Goal: Transaction & Acquisition: Download file/media

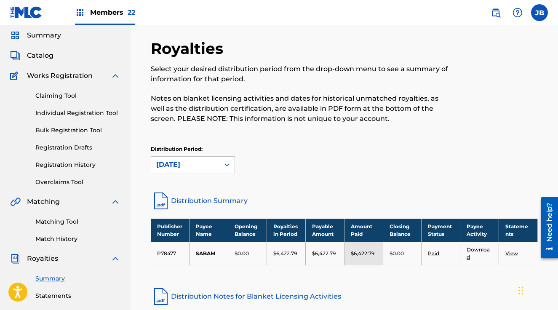
scroll to position [32, 0]
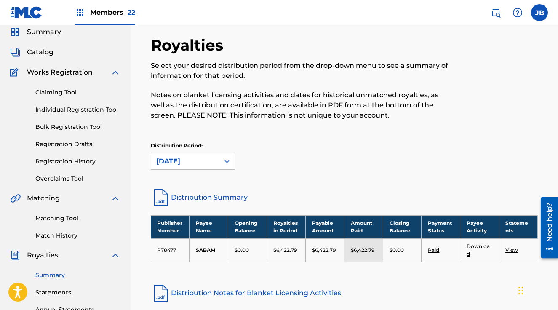
click at [106, 6] on div "Members 22" at bounding box center [105, 12] width 60 height 25
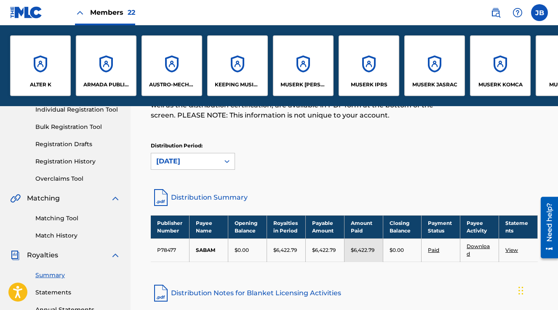
click at [52, 54] on div "ALTER K" at bounding box center [40, 65] width 61 height 61
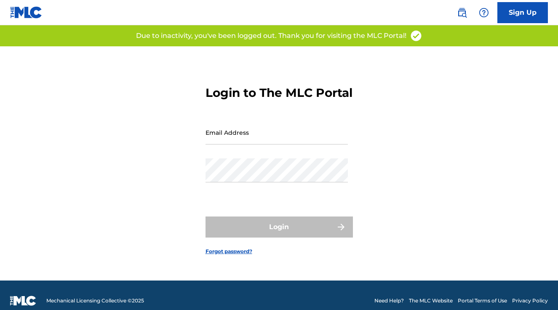
type input "[PERSON_NAME][EMAIL_ADDRESS][PERSON_NAME][DOMAIN_NAME]"
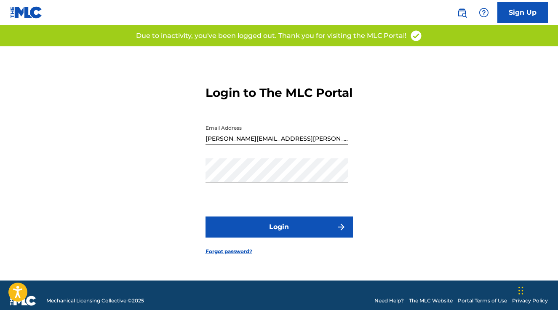
click at [304, 232] on button "Login" at bounding box center [278, 226] width 147 height 21
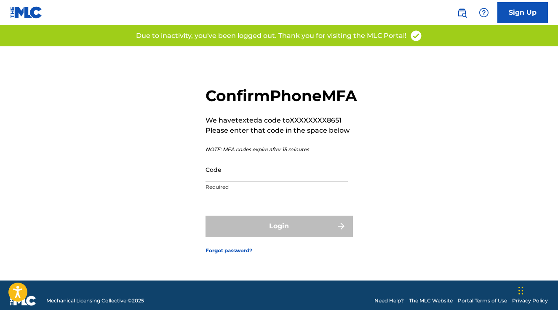
click at [229, 181] on input "Code" at bounding box center [276, 169] width 142 height 24
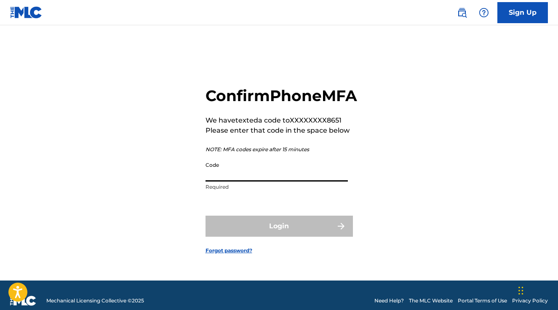
click at [459, 196] on div "Confirm Phone MFA We have texted a code to XXXXXXXX8651 Please enter that code …" at bounding box center [279, 163] width 558 height 234
click at [280, 181] on input "Code" at bounding box center [276, 169] width 142 height 24
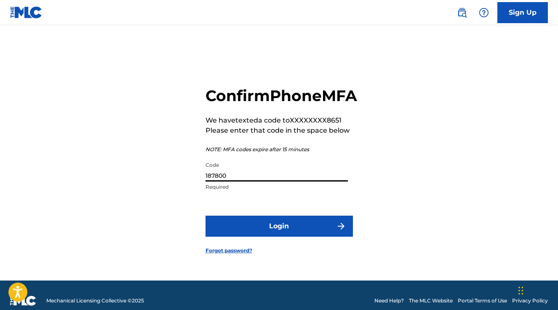
type input "187800"
click at [279, 232] on button "Login" at bounding box center [278, 226] width 147 height 21
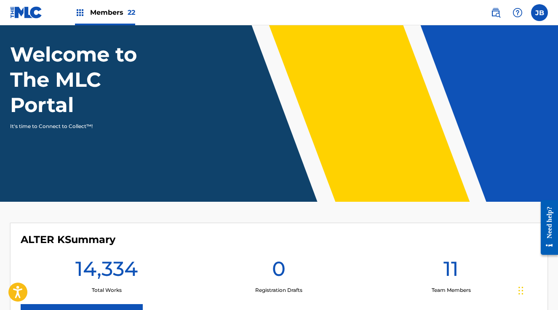
scroll to position [148, 0]
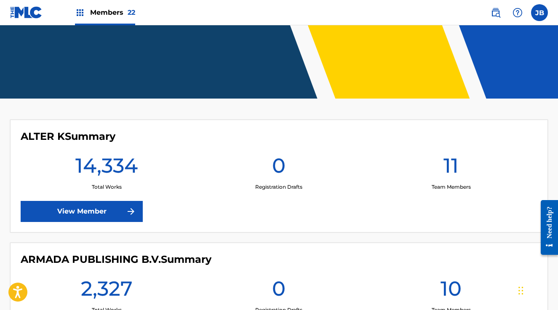
click at [104, 212] on link "View Member" at bounding box center [82, 211] width 122 height 21
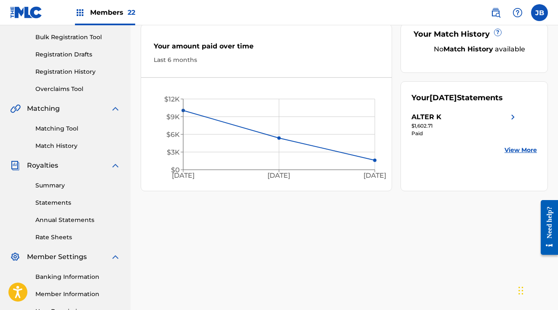
scroll to position [212, 0]
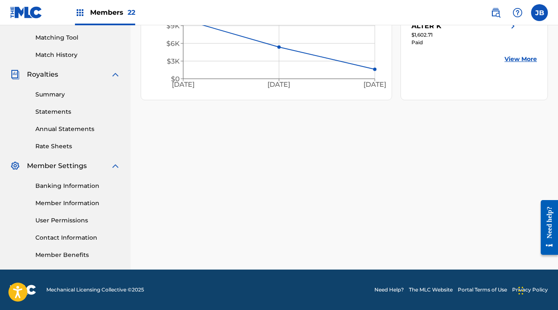
click at [55, 109] on link "Statements" at bounding box center [77, 111] width 85 height 9
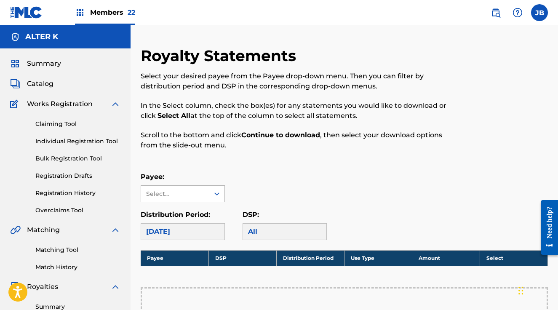
click at [178, 199] on div "Select..." at bounding box center [175, 194] width 68 height 16
click at [184, 216] on div "ALTER K" at bounding box center [182, 212] width 83 height 21
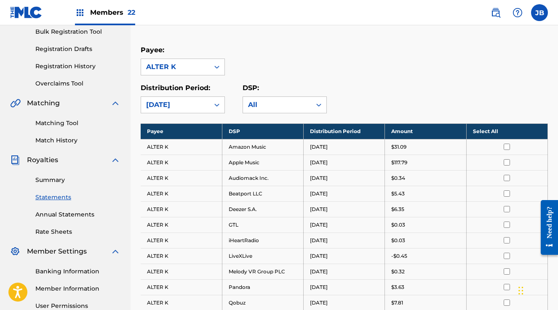
scroll to position [126, 0]
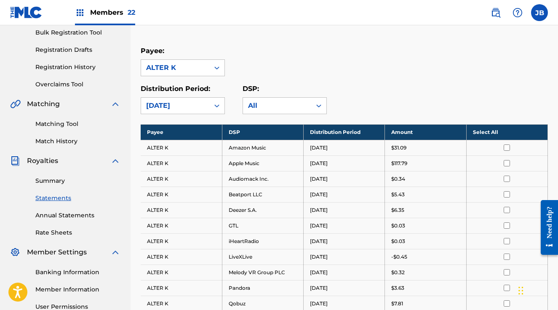
click at [512, 132] on th "Select All" at bounding box center [506, 132] width 81 height 16
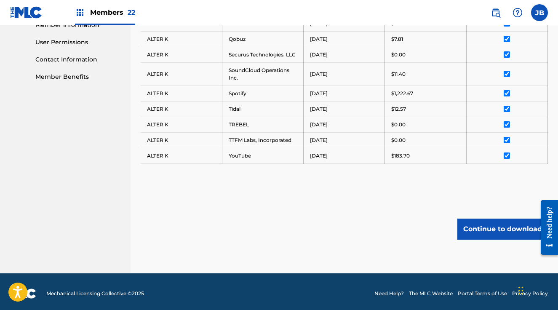
scroll to position [394, 0]
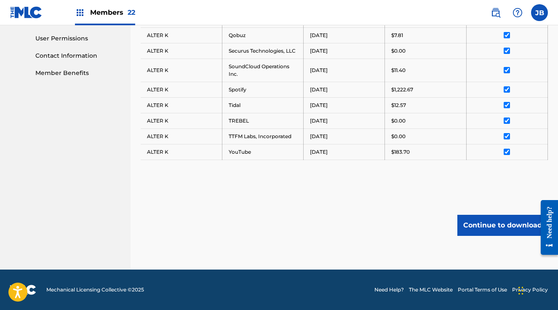
click at [476, 222] on button "Continue to download" at bounding box center [502, 225] width 90 height 21
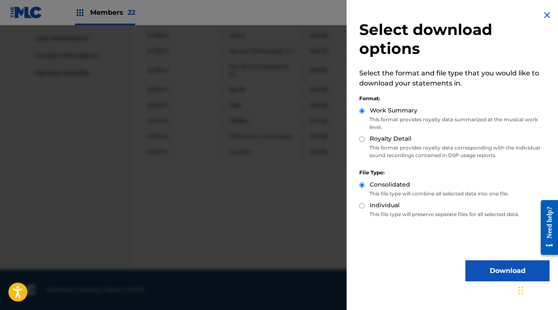
click at [363, 139] on input "Royalty Detail" at bounding box center [361, 138] width 5 height 5
radio input "true"
click at [484, 270] on button "Download" at bounding box center [507, 270] width 84 height 21
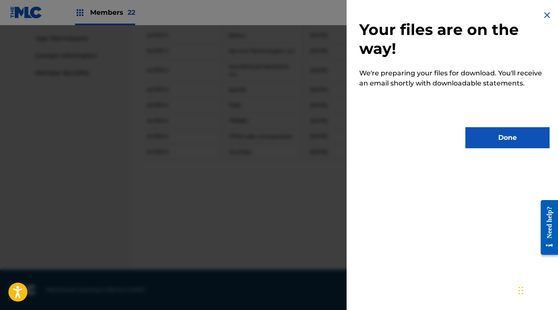
click at [524, 146] on button "Done" at bounding box center [507, 137] width 84 height 21
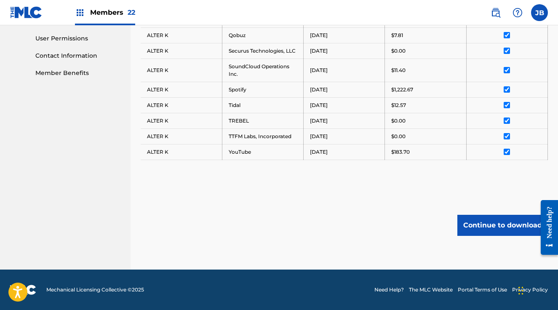
click at [118, 7] on div "Members 22" at bounding box center [105, 12] width 60 height 25
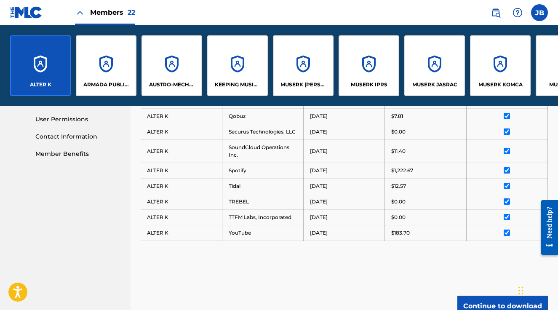
scroll to position [475, 0]
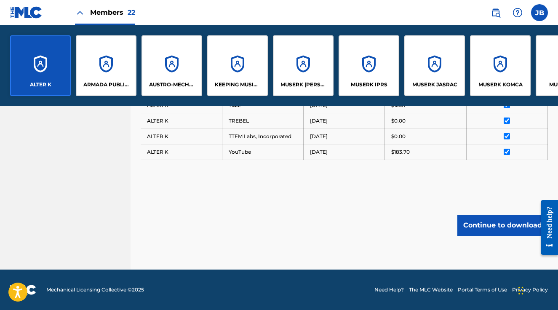
click at [112, 68] on div "ARMADA PUBLISHING B.V." at bounding box center [106, 65] width 61 height 61
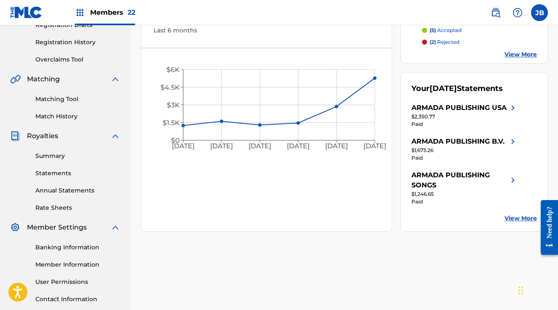
scroll to position [165, 0]
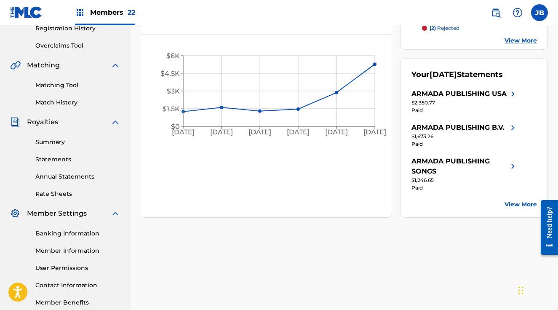
click at [53, 154] on div "Summary Statements Annual Statements Rate Sheets" at bounding box center [65, 162] width 110 height 71
click at [52, 159] on link "Statements" at bounding box center [77, 159] width 85 height 9
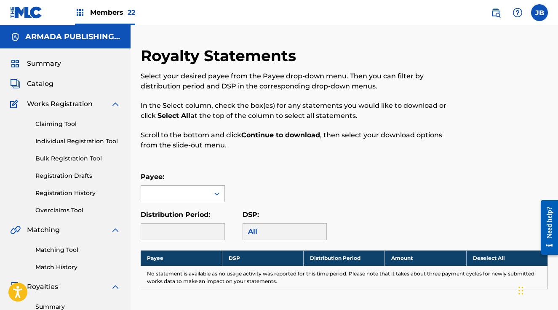
click at [180, 190] on div at bounding box center [175, 194] width 68 height 16
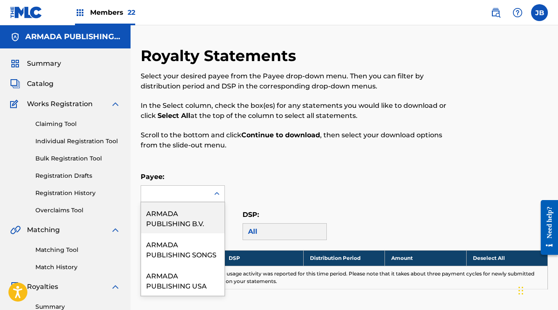
click at [183, 211] on div "ARMADA PUBLISHING B.V." at bounding box center [182, 217] width 83 height 31
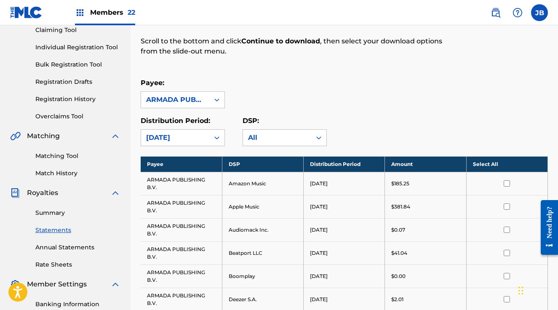
scroll to position [123, 0]
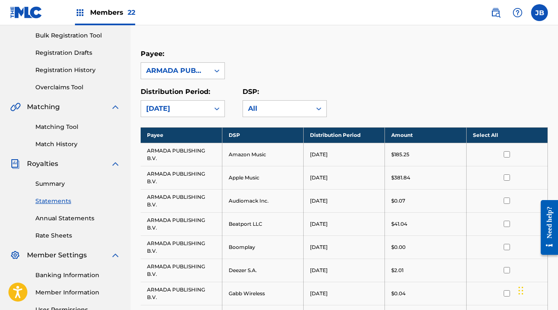
click at [510, 133] on th "Select All" at bounding box center [506, 135] width 81 height 16
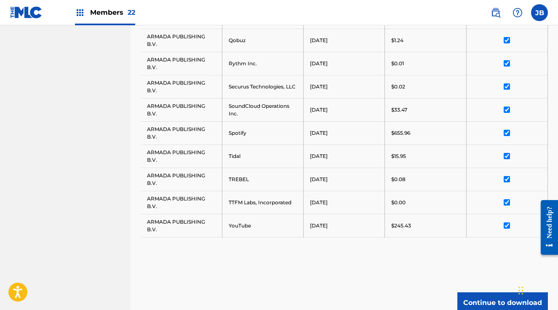
scroll to position [662, 0]
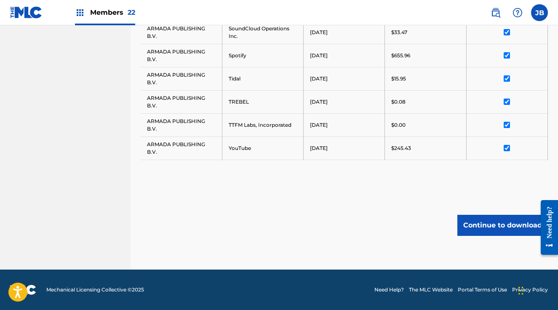
click at [486, 226] on button "Continue to download" at bounding box center [502, 225] width 90 height 21
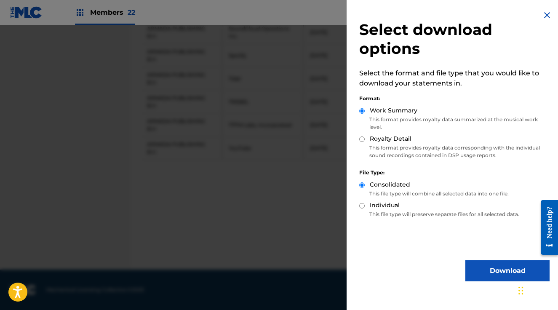
click at [362, 140] on input "Royalty Detail" at bounding box center [361, 138] width 5 height 5
radio input "true"
click at [480, 264] on button "Download" at bounding box center [507, 270] width 84 height 21
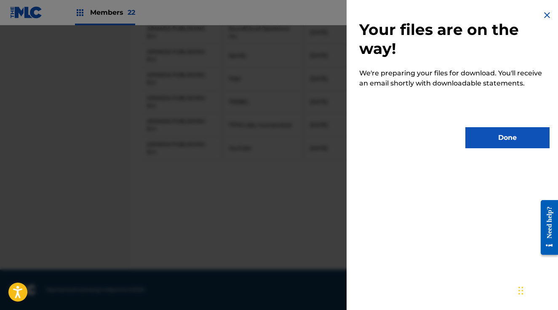
click at [512, 134] on button "Done" at bounding box center [507, 137] width 84 height 21
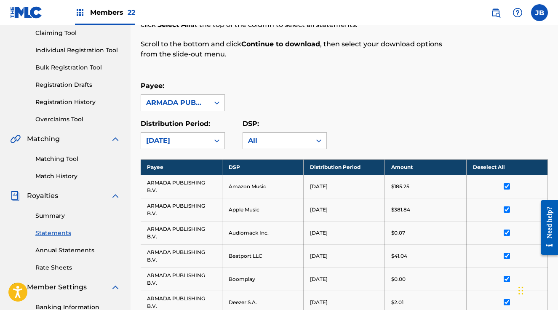
scroll to position [91, 0]
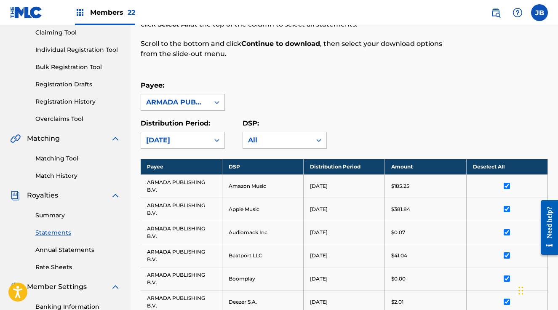
click at [202, 101] on div "ARMADA PUBLISHING B.V." at bounding box center [175, 102] width 58 height 10
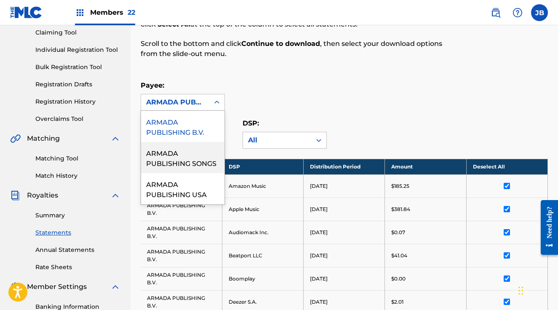
click at [179, 154] on div "ARMADA PUBLISHING SONGS" at bounding box center [182, 157] width 83 height 31
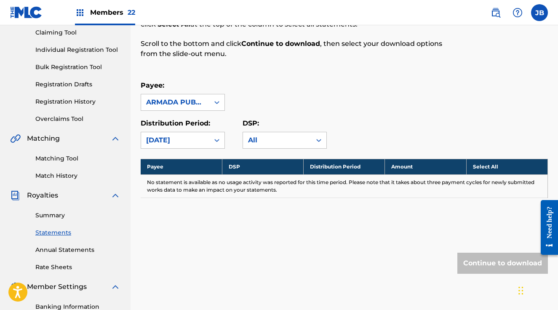
click at [210, 102] on div at bounding box center [216, 102] width 15 height 15
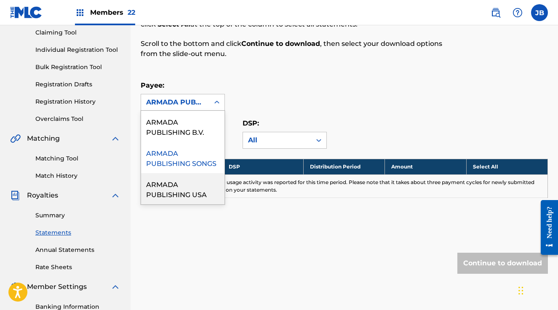
click at [196, 185] on div "ARMADA PUBLISHING USA" at bounding box center [182, 188] width 83 height 31
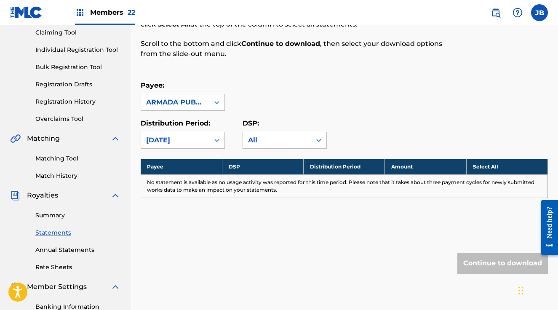
click at [208, 102] on div "ARMADA PUBLISHING USA" at bounding box center [175, 102] width 68 height 16
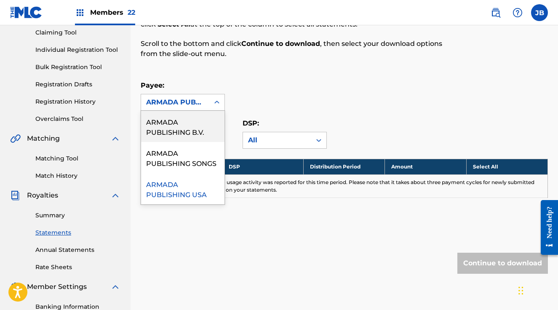
click at [352, 88] on div "Payee: option ARMADA PUBLISHING USA, selected. ARMADA PUBLISHING B.V., 1 of 3. …" at bounding box center [344, 95] width 407 height 30
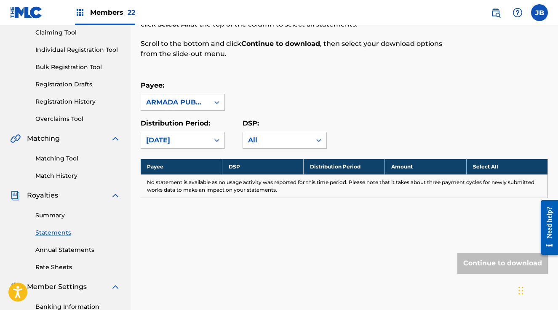
click at [104, 11] on span "Members 22" at bounding box center [112, 13] width 45 height 10
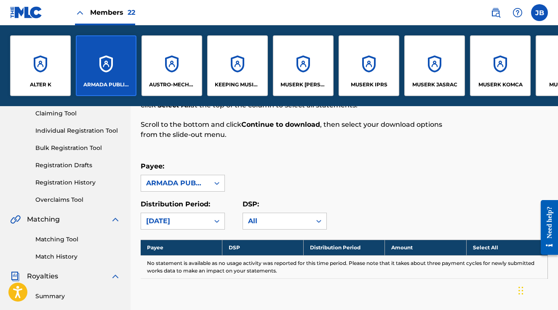
scroll to position [172, 0]
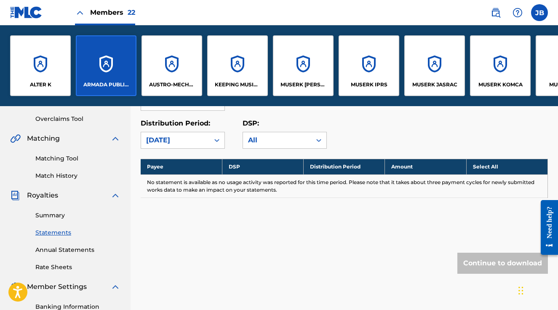
click at [180, 59] on div "AUSTRO-MECHANA GMBH" at bounding box center [171, 65] width 61 height 61
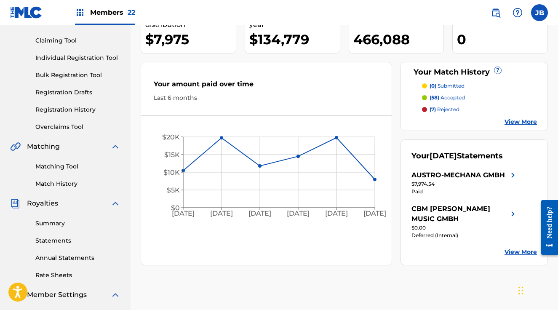
scroll to position [84, 0]
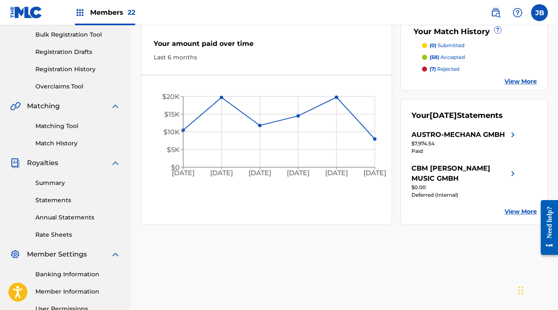
click at [50, 198] on link "Statements" at bounding box center [77, 200] width 85 height 9
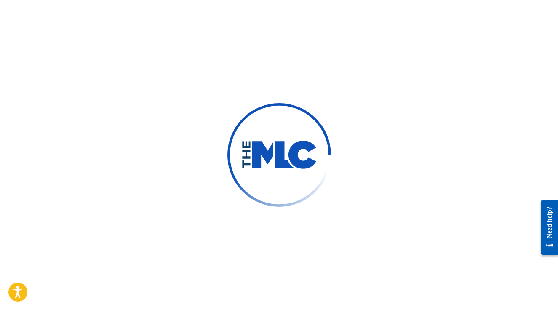
scroll to position [3, 0]
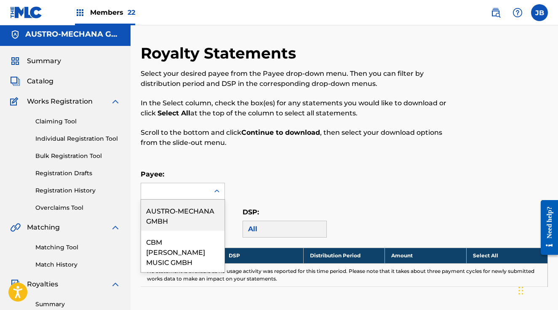
click at [173, 186] on div at bounding box center [175, 191] width 68 height 16
click at [176, 210] on div "AUSTRO-MECHANA GMBH" at bounding box center [182, 215] width 83 height 31
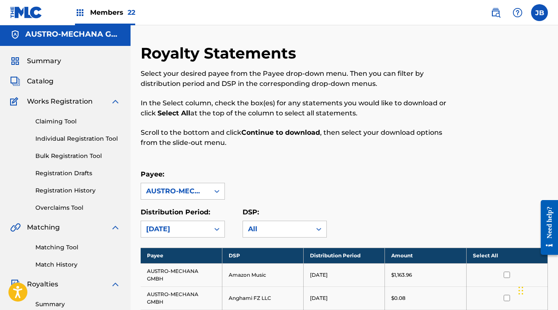
click at [517, 254] on th "Select All" at bounding box center [506, 255] width 81 height 16
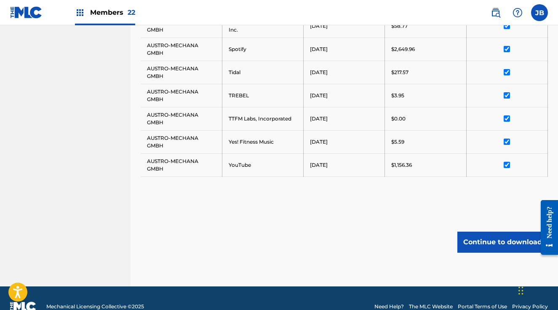
scroll to position [847, 0]
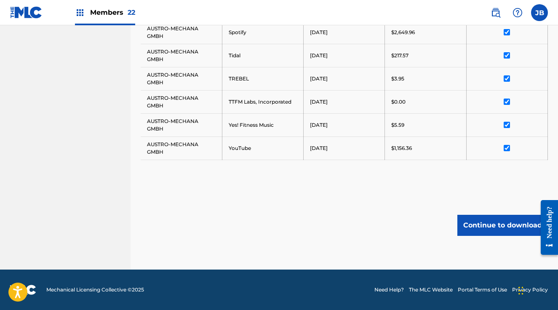
click at [491, 221] on button "Continue to download" at bounding box center [502, 225] width 90 height 21
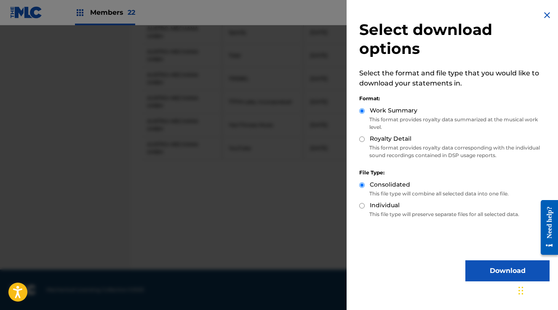
click at [363, 138] on input "Royalty Detail" at bounding box center [361, 138] width 5 height 5
radio input "true"
click at [507, 263] on button "Download" at bounding box center [507, 270] width 84 height 21
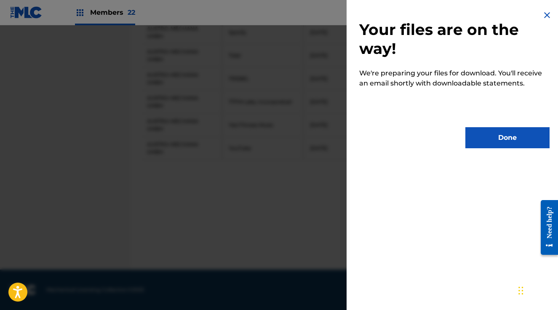
click at [525, 133] on button "Done" at bounding box center [507, 137] width 84 height 21
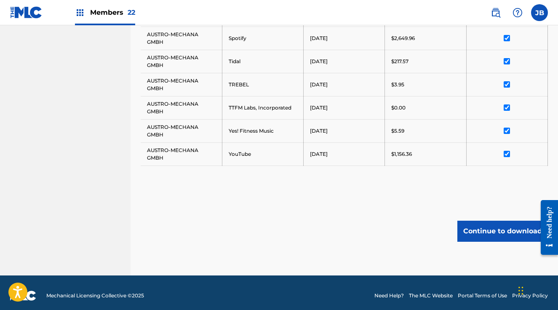
scroll to position [841, 0]
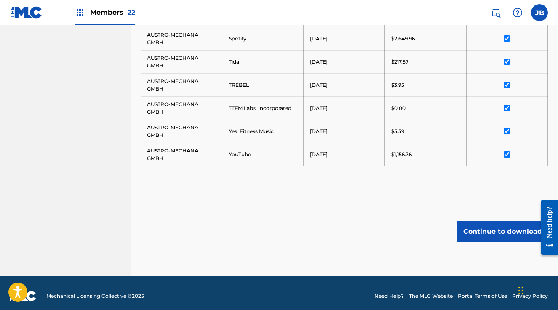
click at [506, 229] on button "Continue to download" at bounding box center [502, 231] width 90 height 21
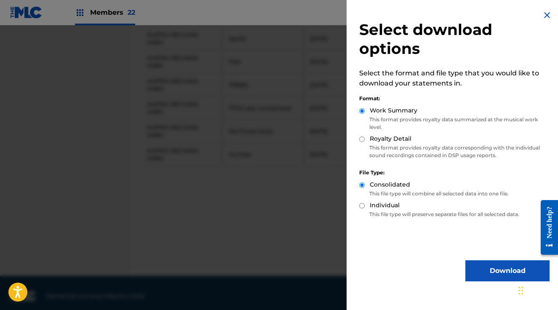
drag, startPoint x: 360, startPoint y: 138, endPoint x: 365, endPoint y: 146, distance: 9.6
click at [360, 138] on input "Royalty Detail" at bounding box center [361, 138] width 5 height 5
radio input "true"
click at [495, 263] on button "Download" at bounding box center [507, 270] width 84 height 21
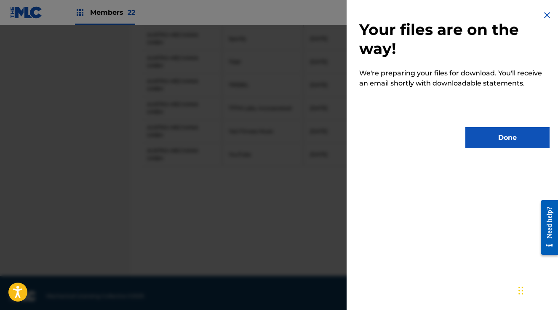
scroll to position [841, 0]
click at [514, 126] on div "Your files are on the way! We're preparing your files for download. You'll rece…" at bounding box center [454, 79] width 216 height 158
click at [514, 131] on button "Done" at bounding box center [507, 137] width 84 height 21
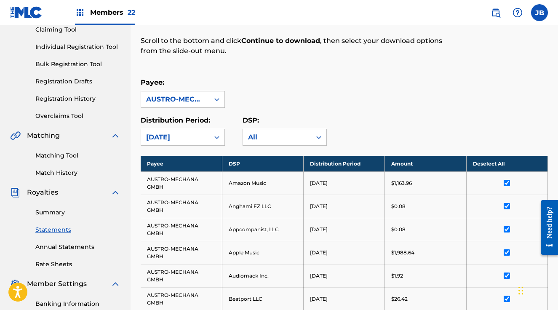
scroll to position [0, 0]
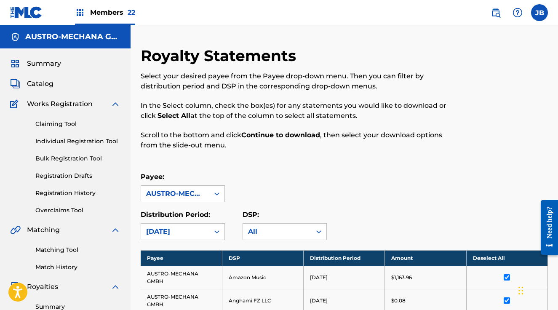
click at [97, 18] on div "Members 22" at bounding box center [105, 12] width 60 height 25
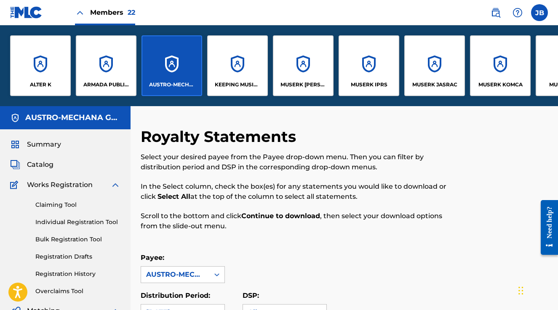
click at [234, 74] on div "KEEPING MUSIC ALIVE PUBLISHING" at bounding box center [237, 65] width 61 height 61
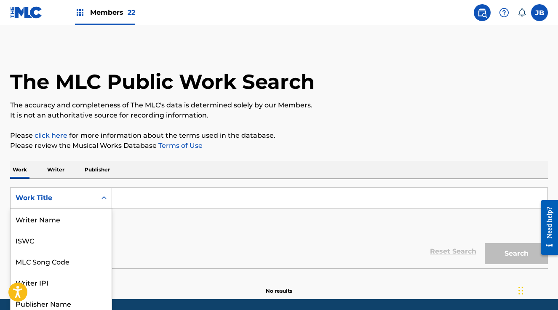
click at [102, 198] on div "Work Title selected, 8 of 8. 8 results available. Use Up and Down to choose opt…" at bounding box center [61, 197] width 102 height 21
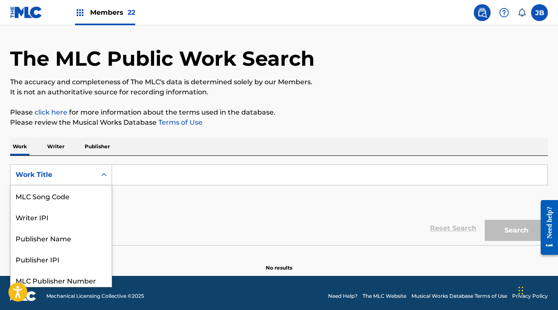
scroll to position [25, 0]
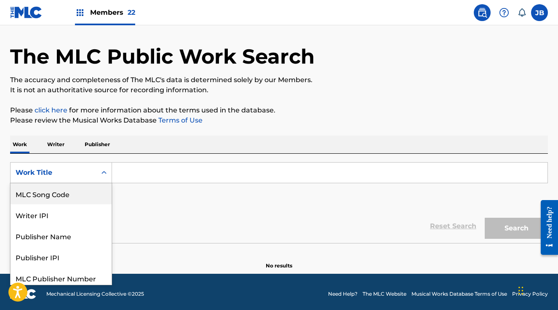
click at [73, 192] on div "MLC Song Code" at bounding box center [61, 193] width 101 height 21
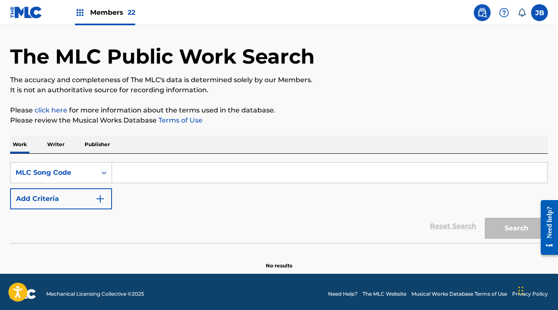
click at [143, 174] on input "Search Form" at bounding box center [329, 172] width 435 height 20
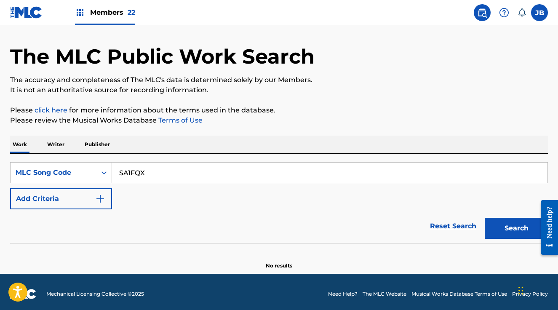
type input "SA1FQX"
click at [484, 218] on button "Search" at bounding box center [515, 228] width 63 height 21
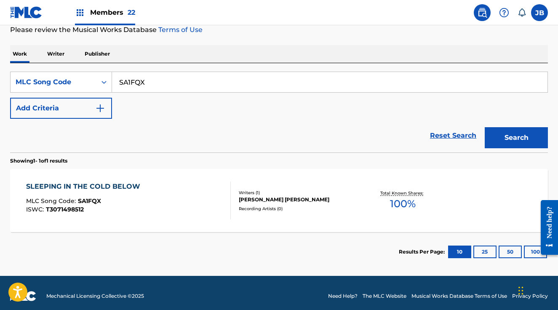
scroll to position [122, 0]
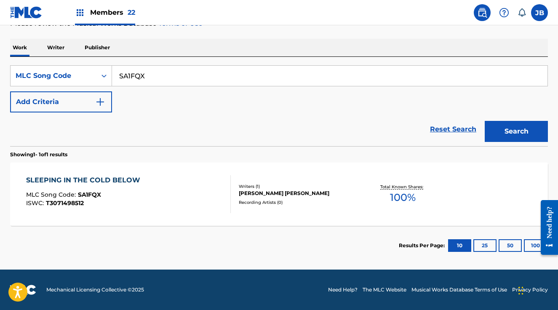
click at [170, 197] on div "SLEEPING IN THE COLD BELOW MLC Song Code : SA1FQX ISWC : T3071498512" at bounding box center [128, 194] width 204 height 38
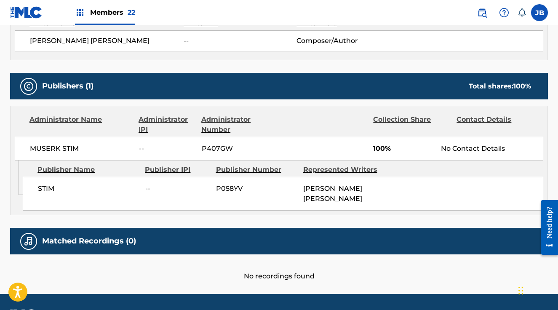
scroll to position [330, 0]
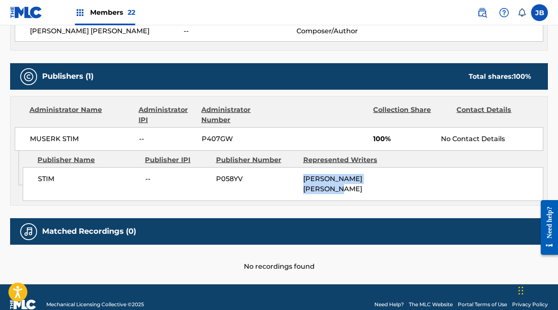
drag, startPoint x: 314, startPoint y: 186, endPoint x: 306, endPoint y: 180, distance: 9.0
click at [301, 177] on div "STIM -- P058YV ERIK PELLAS JOHAN OLANS" at bounding box center [283, 184] width 520 height 34
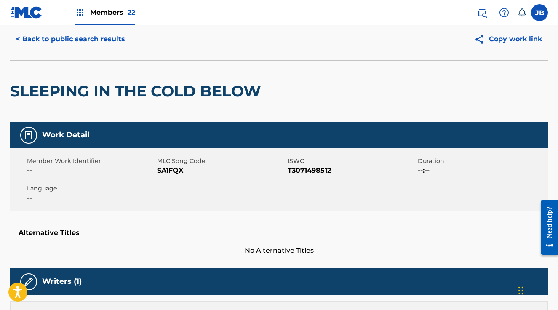
scroll to position [27, 0]
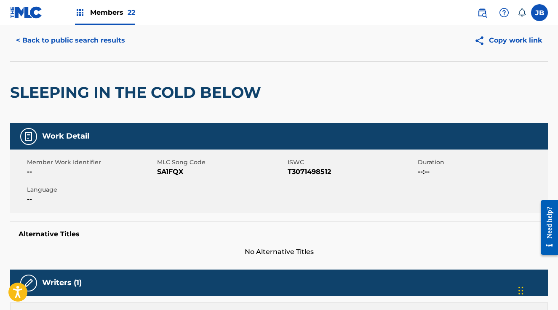
click at [310, 169] on span "T3071498512" at bounding box center [351, 172] width 128 height 10
copy span "T3071498512"
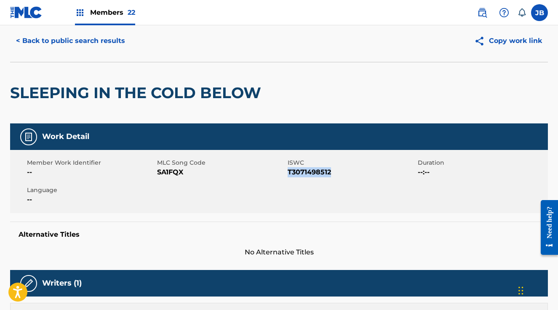
scroll to position [0, 0]
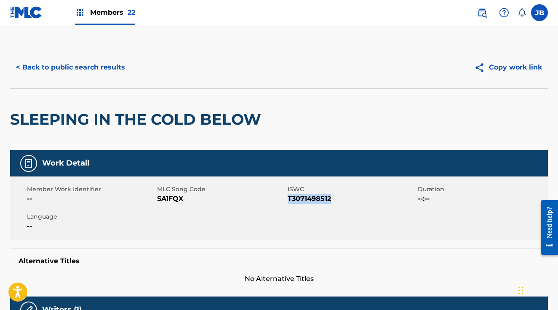
click at [88, 61] on button "< Back to public search results" at bounding box center [70, 67] width 121 height 21
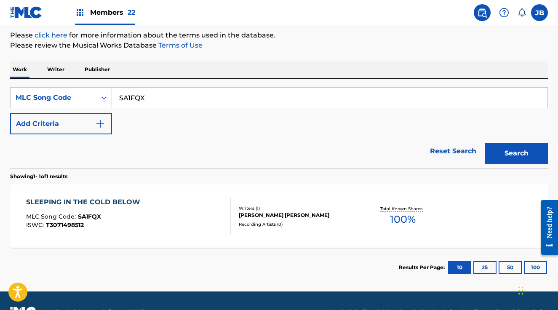
click at [180, 100] on input "SA1FQX" at bounding box center [329, 98] width 435 height 20
click at [484, 143] on button "Search" at bounding box center [515, 153] width 63 height 21
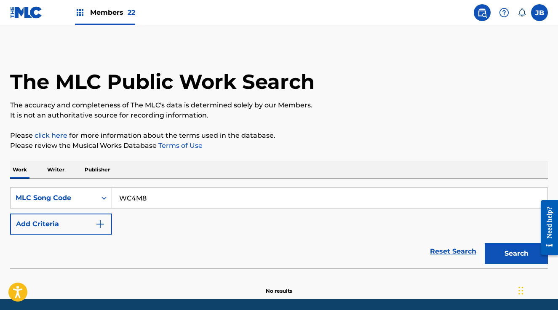
scroll to position [29, 0]
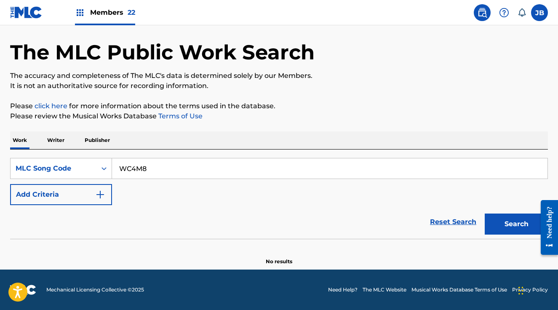
click at [144, 168] on input "WC4M8" at bounding box center [329, 168] width 435 height 20
type input "WC4M38"
click at [484, 213] on button "Search" at bounding box center [515, 223] width 63 height 21
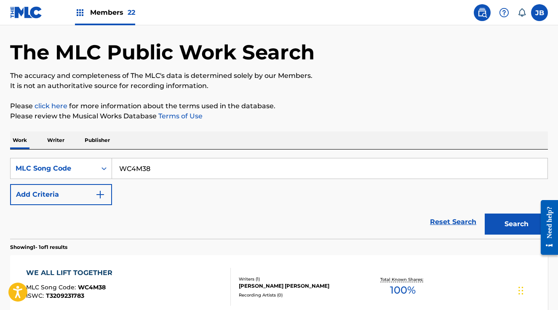
scroll to position [122, 0]
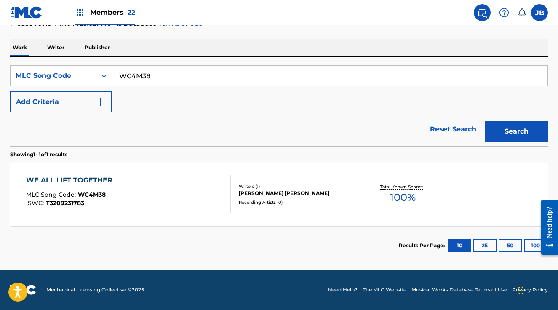
click at [187, 196] on div "WE ALL LIFT TOGETHER MLC Song Code : WC4M38 ISWC : T3209231783" at bounding box center [128, 194] width 204 height 38
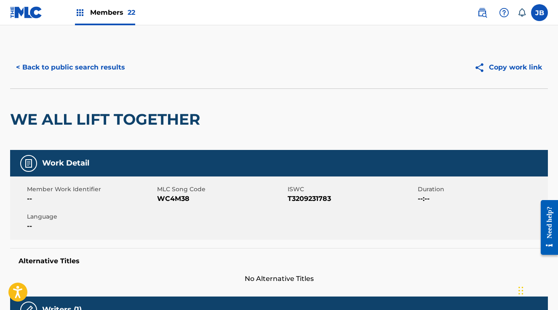
drag, startPoint x: 335, startPoint y: 198, endPoint x: 277, endPoint y: 201, distance: 57.8
click at [293, 199] on span "T3209231783" at bounding box center [351, 199] width 128 height 10
click at [306, 200] on span "T3209231783" at bounding box center [351, 199] width 128 height 10
